Goal: Browse casually

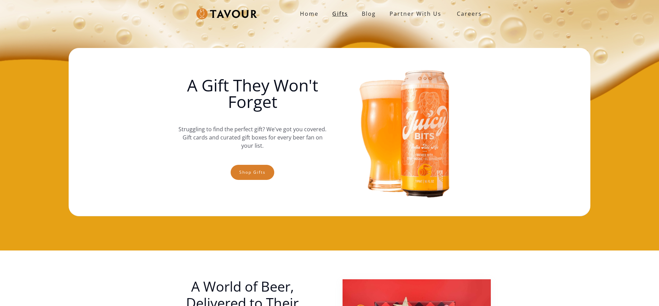
click at [347, 13] on link "Gifts" at bounding box center [340, 14] width 30 height 14
click at [369, 12] on link "Blog" at bounding box center [369, 14] width 28 height 14
click at [308, 15] on strong "Home" at bounding box center [309, 14] width 19 height 8
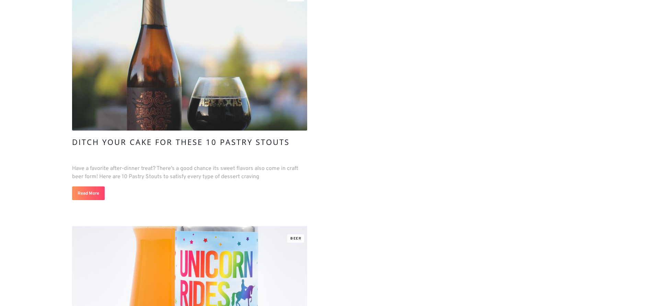
scroll to position [595, 0]
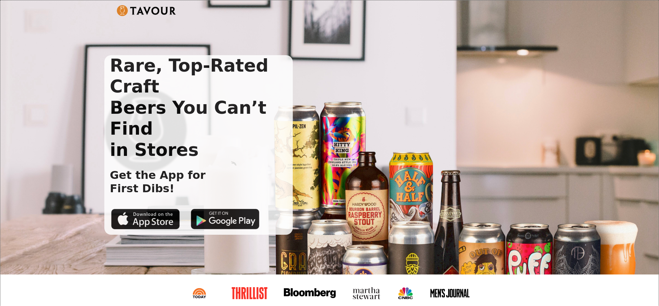
click at [74, 44] on div "Rare, Top-Rated Craft Beers You Can’t Find in Stores Get the App for First Dibs!" at bounding box center [329, 137] width 658 height 275
